Goal: Find specific page/section: Find specific page/section

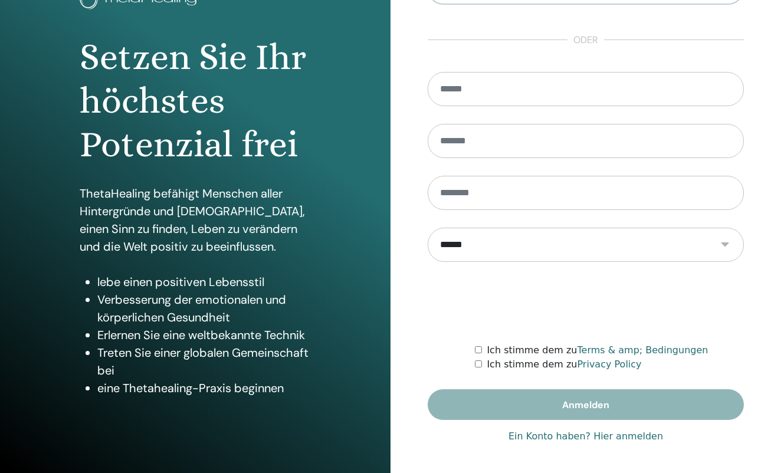
click at [632, 436] on link "Ein Konto haben? Hier anmelden" at bounding box center [585, 436] width 155 height 14
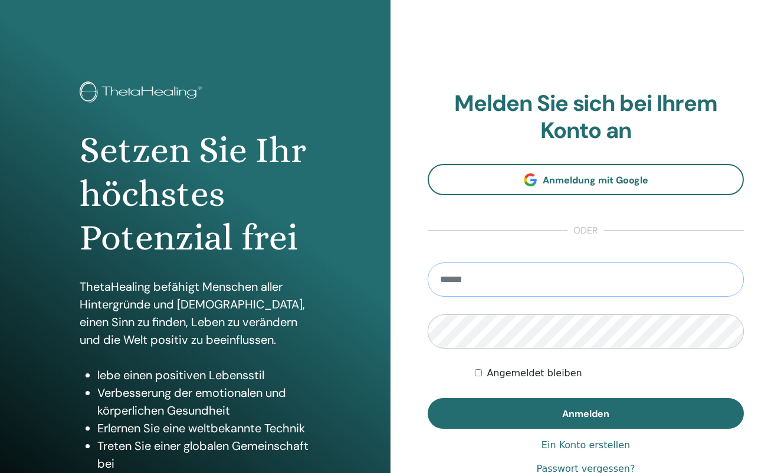
type input "**********"
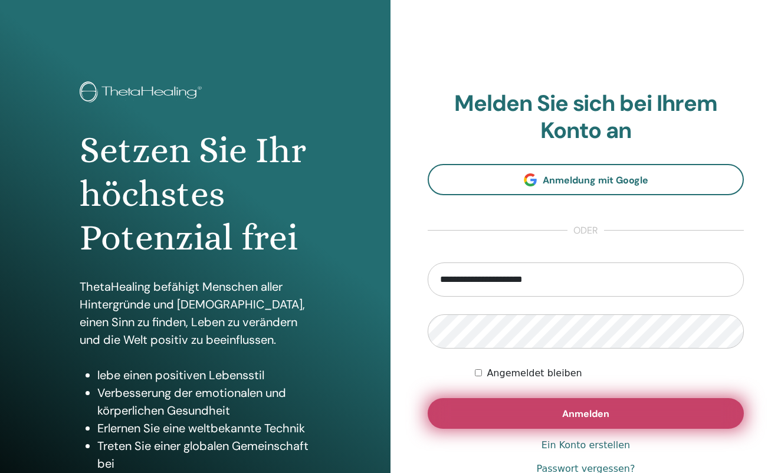
click at [535, 412] on button "Anmelden" at bounding box center [586, 413] width 316 height 31
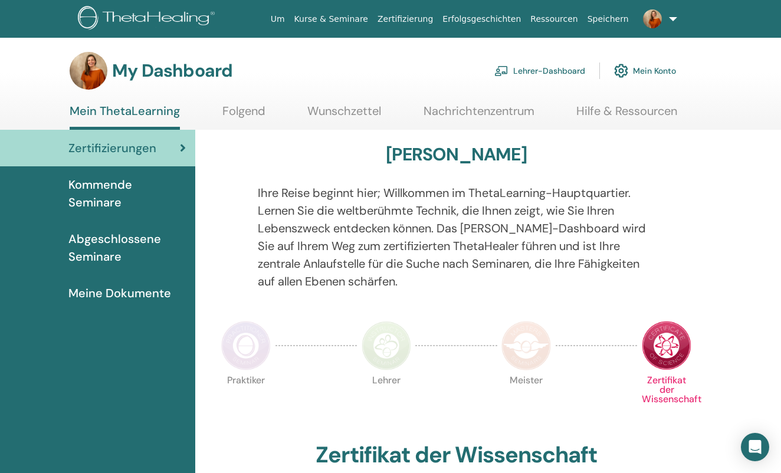
click at [87, 67] on img at bounding box center [89, 71] width 38 height 38
click at [96, 245] on span "Abgeschlossene Seminare" at bounding box center [126, 247] width 117 height 35
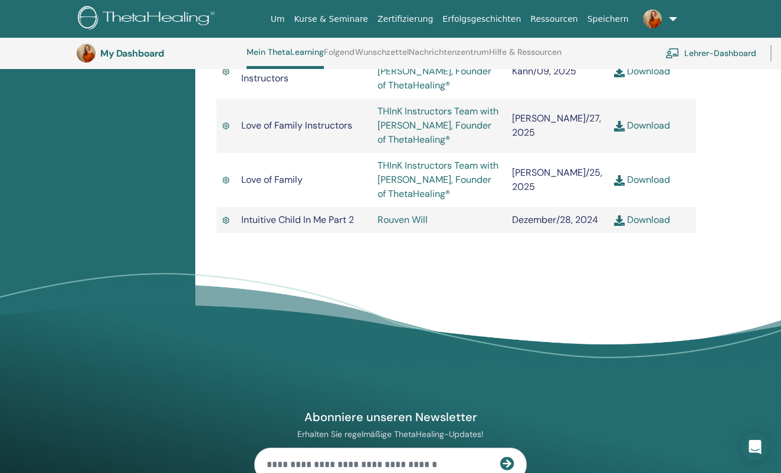
scroll to position [2125, 0]
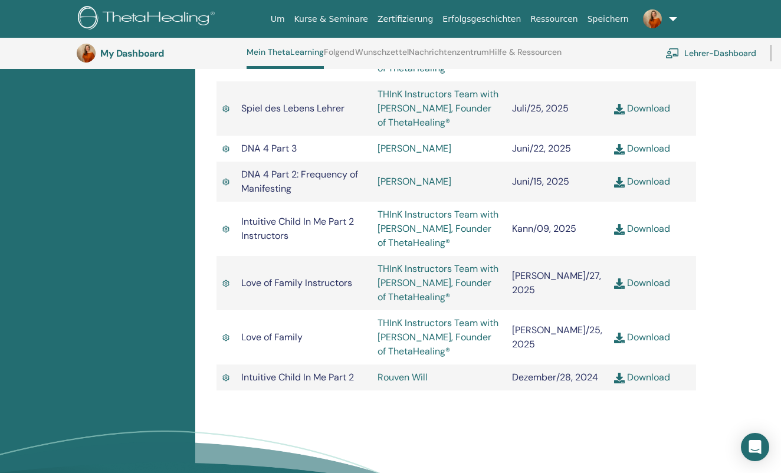
click at [134, 18] on img at bounding box center [148, 19] width 141 height 27
